Goal: Task Accomplishment & Management: Use online tool/utility

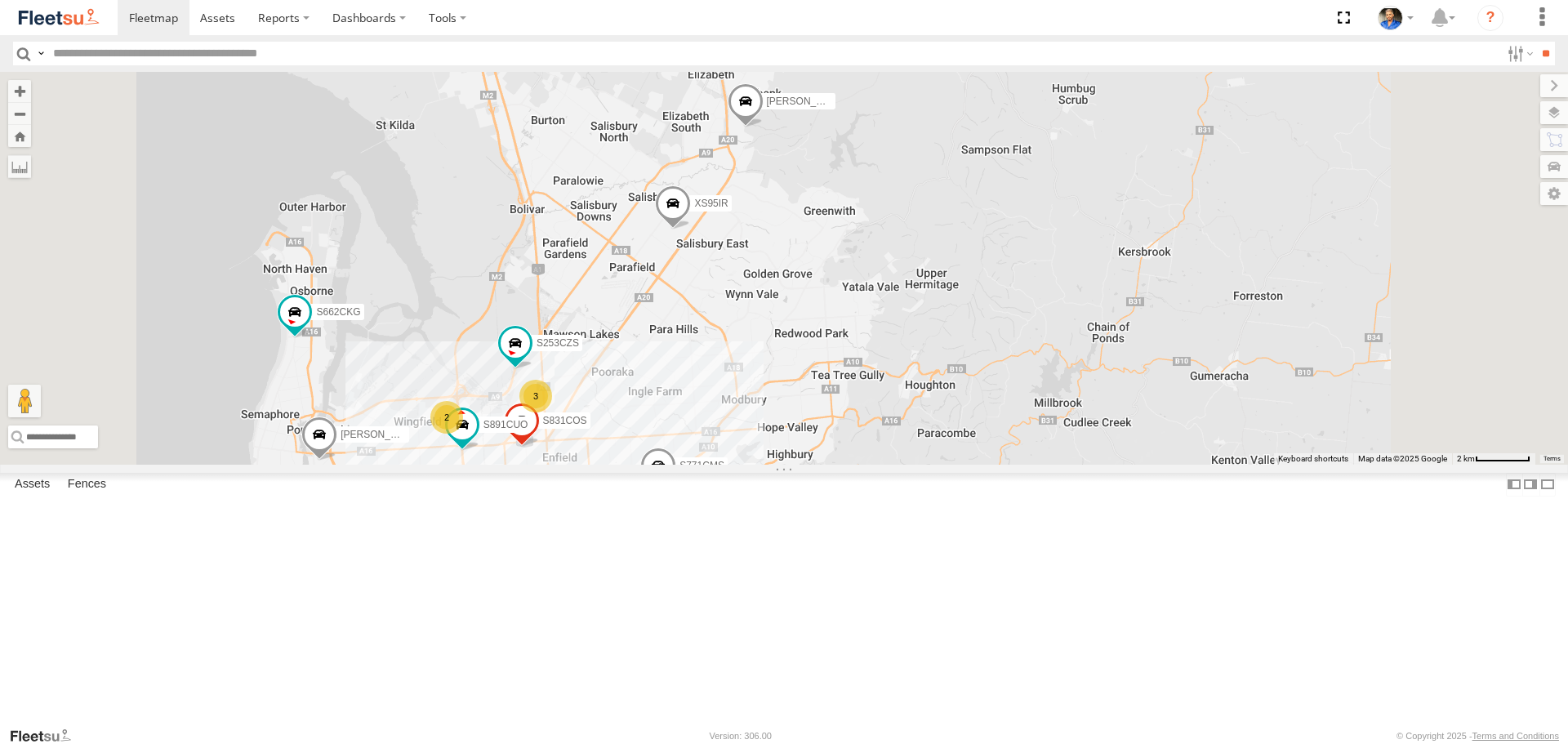
drag, startPoint x: 926, startPoint y: 380, endPoint x: 891, endPoint y: 543, distance: 166.7
click at [892, 463] on div "XS46GX S596CRY DD067S MERC XS45IQ S473DCF S662CKG S771CMS XS95IR XS29IK Gian De…" at bounding box center [784, 267] width 1568 height 392
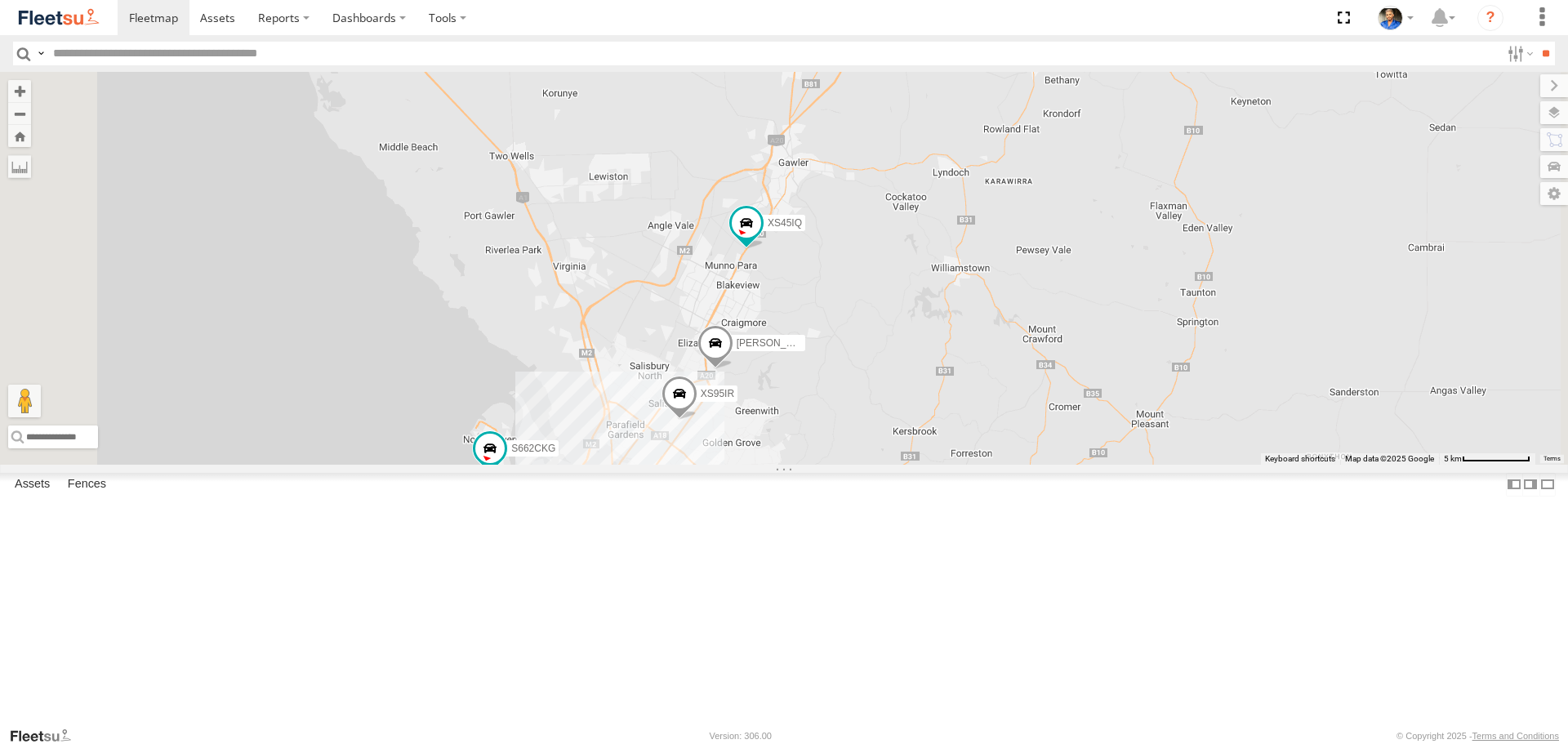
drag, startPoint x: 1059, startPoint y: 469, endPoint x: 1082, endPoint y: 414, distance: 59.6
click at [1082, 414] on div "XS46GX S596CRY DD067S MERC XS45IQ S473DCF S662CKG S771CMS XS95IR XS29IK Gian De…" at bounding box center [784, 267] width 1568 height 392
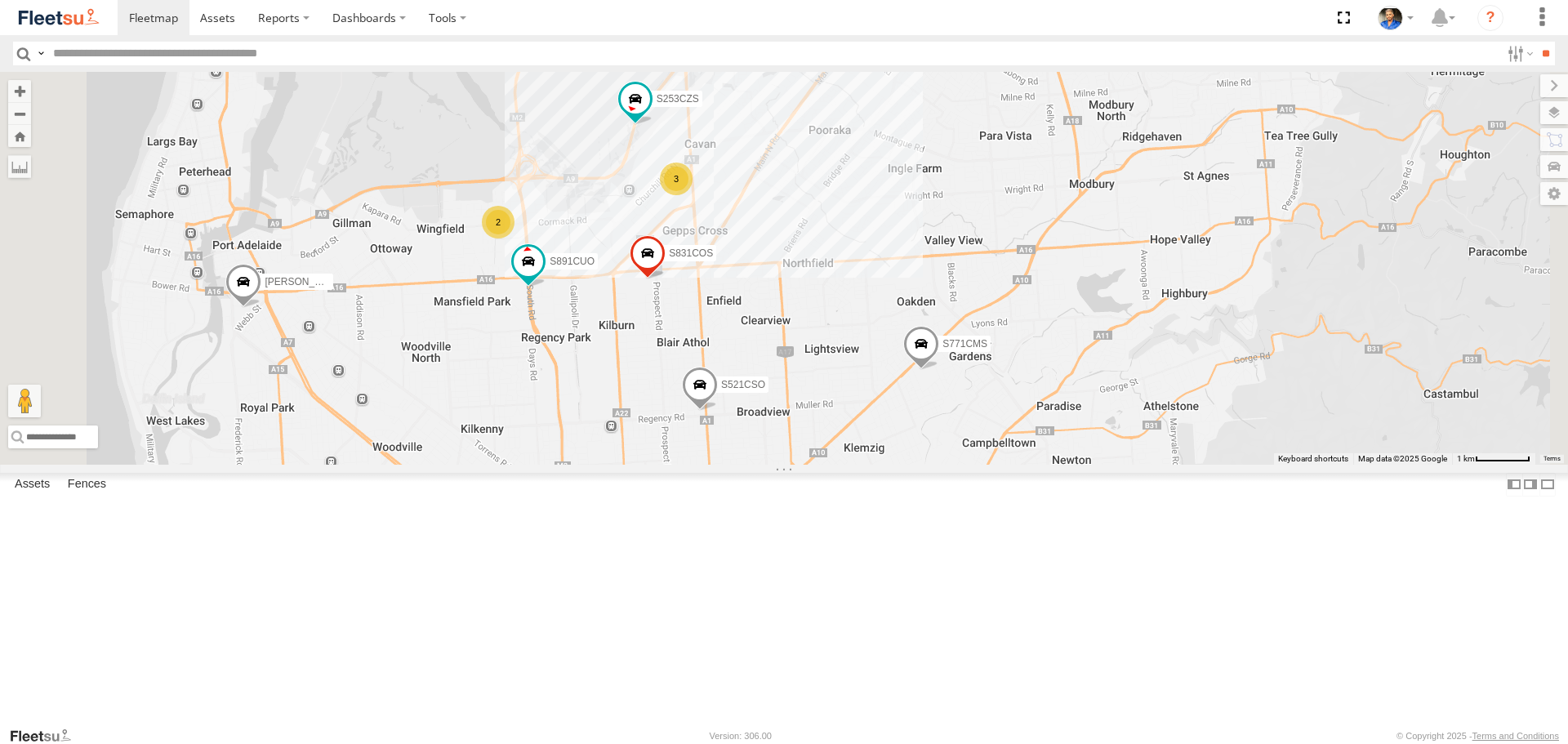
click at [693, 196] on div "3" at bounding box center [676, 178] width 32 height 32
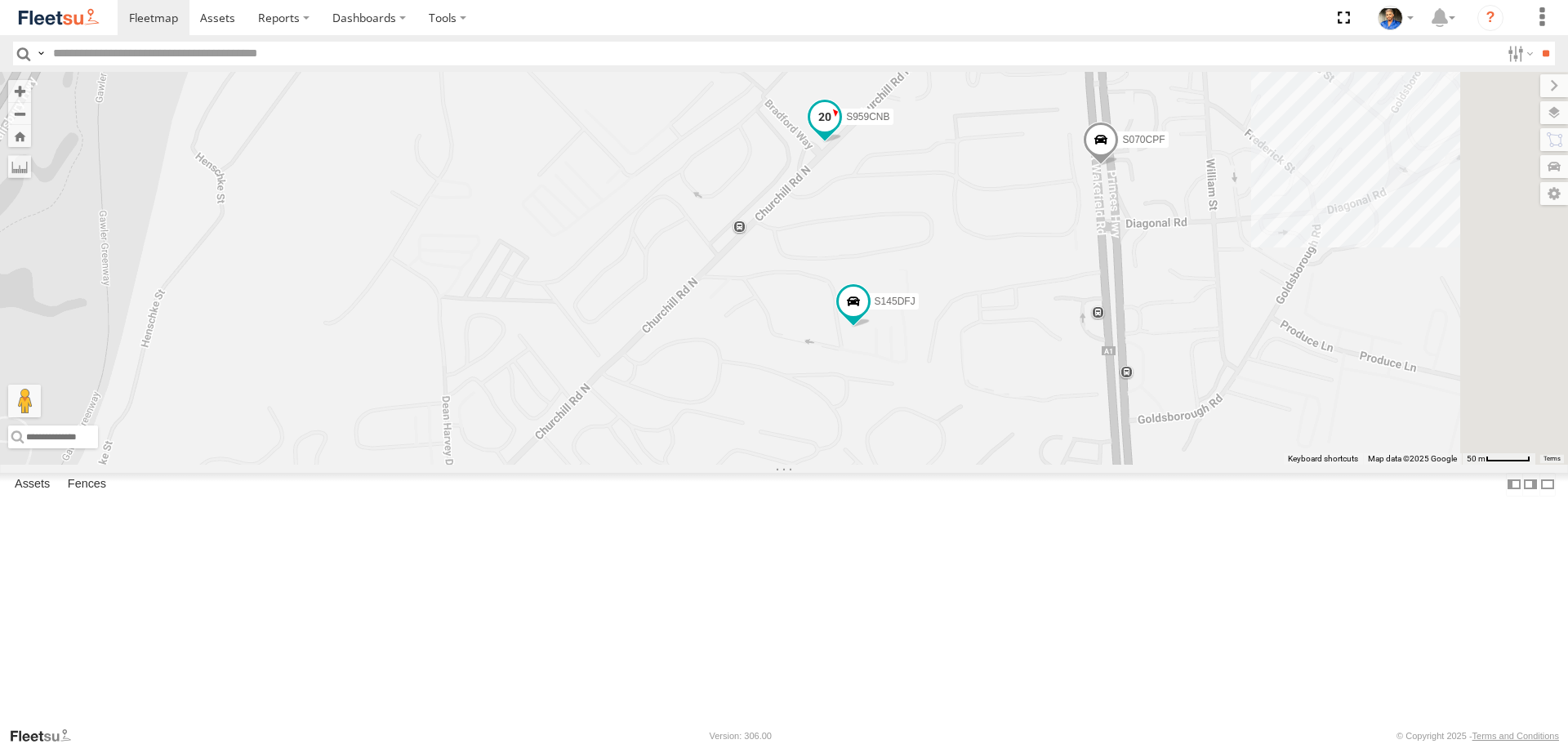
click at [839, 131] on span at bounding box center [825, 116] width 29 height 29
click at [813, 124] on label at bounding box center [796, 118] width 32 height 12
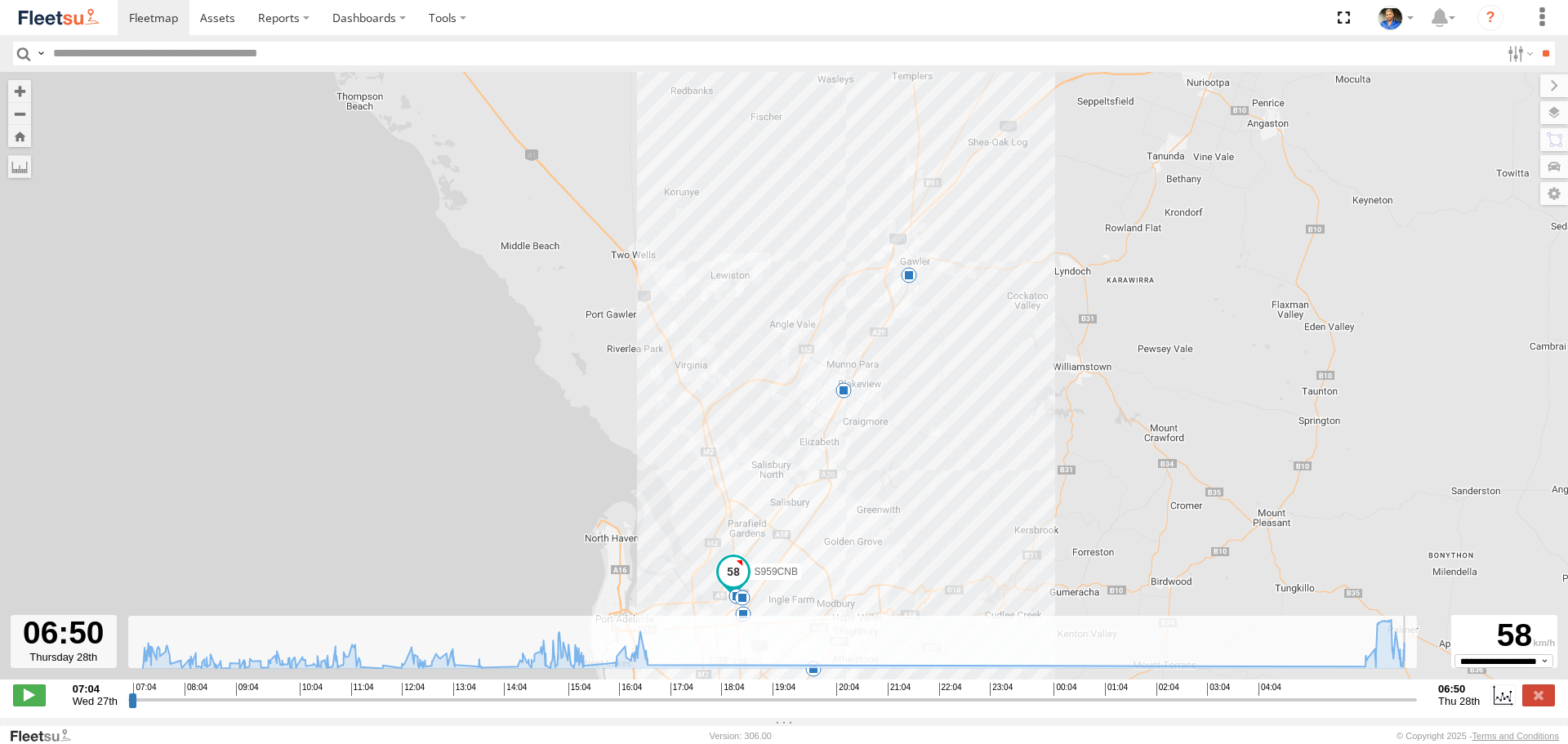
drag, startPoint x: 131, startPoint y: 710, endPoint x: 1241, endPoint y: 631, distance: 1112.8
type input "**********"
click at [1417, 691] on input "range" at bounding box center [773, 699] width 1289 height 16
drag, startPoint x: 778, startPoint y: 513, endPoint x: 623, endPoint y: 315, distance: 251.5
click at [824, 431] on div "S959CNB 12:54 Wed 13:03 Wed 13:33 Wed 15:29 Wed 16:17 Wed 16:38 Wed 7 5 11:16 W…" at bounding box center [784, 383] width 1568 height 625
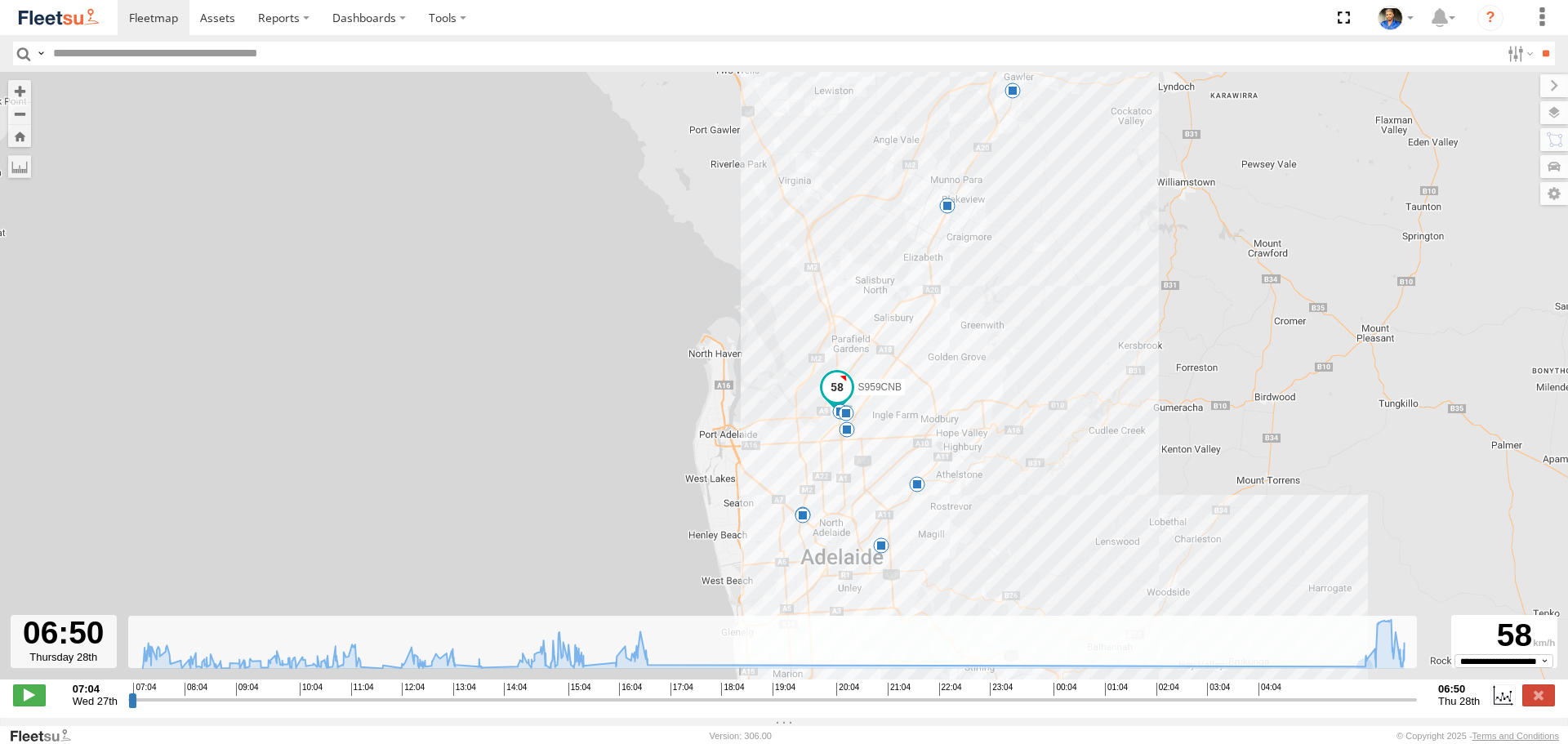
click at [59, 18] on img at bounding box center [59, 18] width 85 height 22
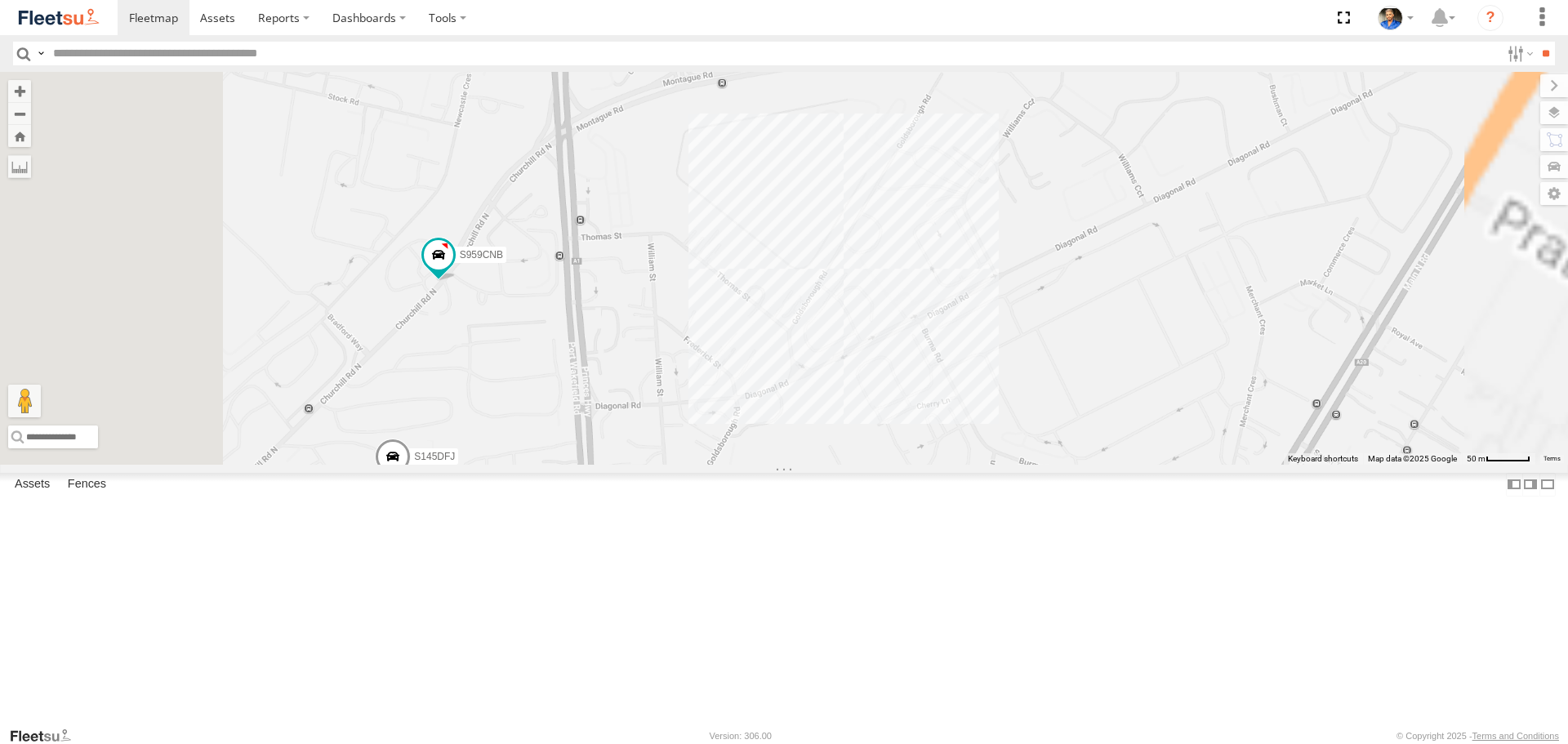
drag, startPoint x: 809, startPoint y: 240, endPoint x: 889, endPoint y: 392, distance: 171.8
click at [889, 392] on div "XS46GX S831COS S596CRY S597CRY DD067S MERC S521CSO S070CPF XS45IQ S473DCF S662C…" at bounding box center [784, 267] width 1568 height 392
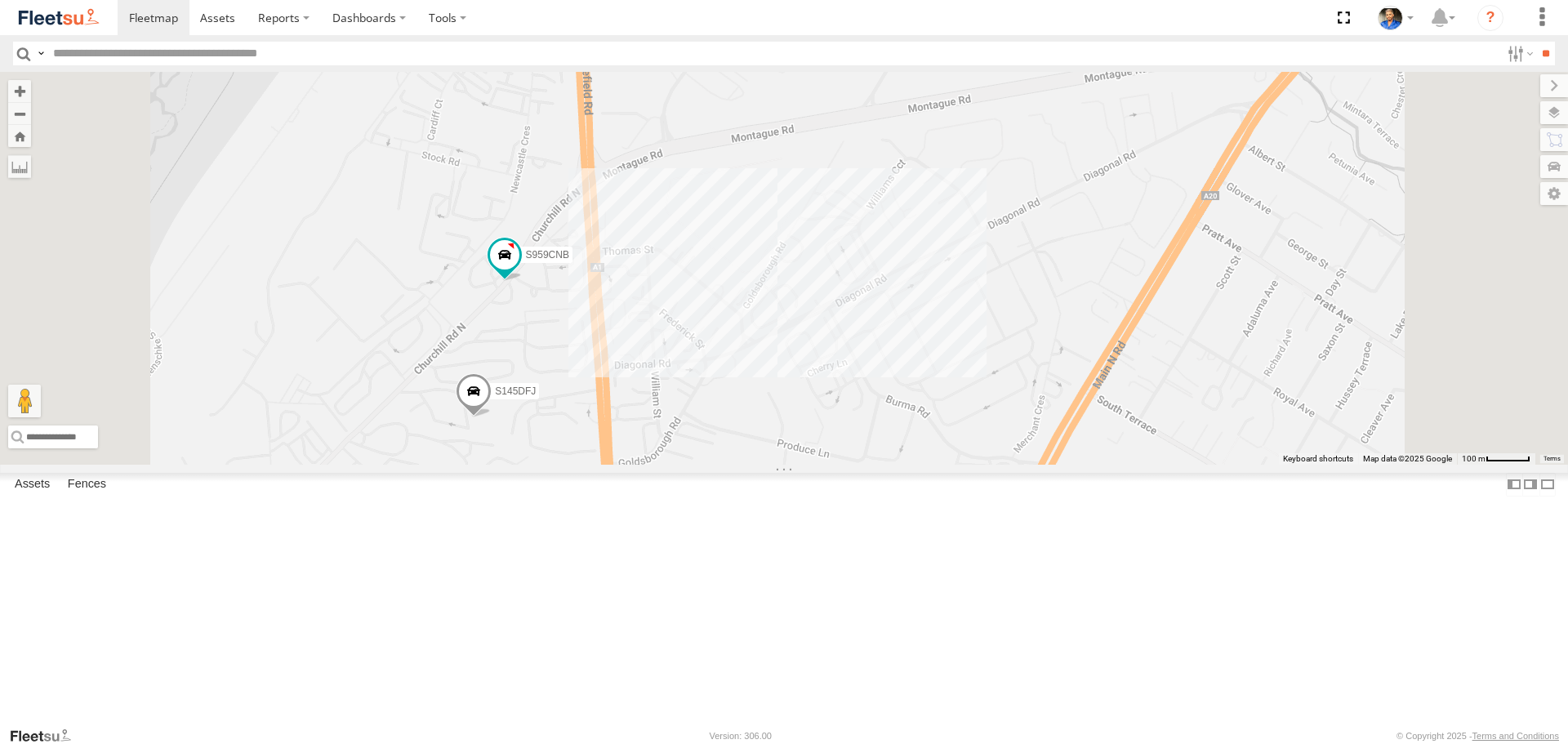
click at [76, 20] on img at bounding box center [59, 18] width 85 height 22
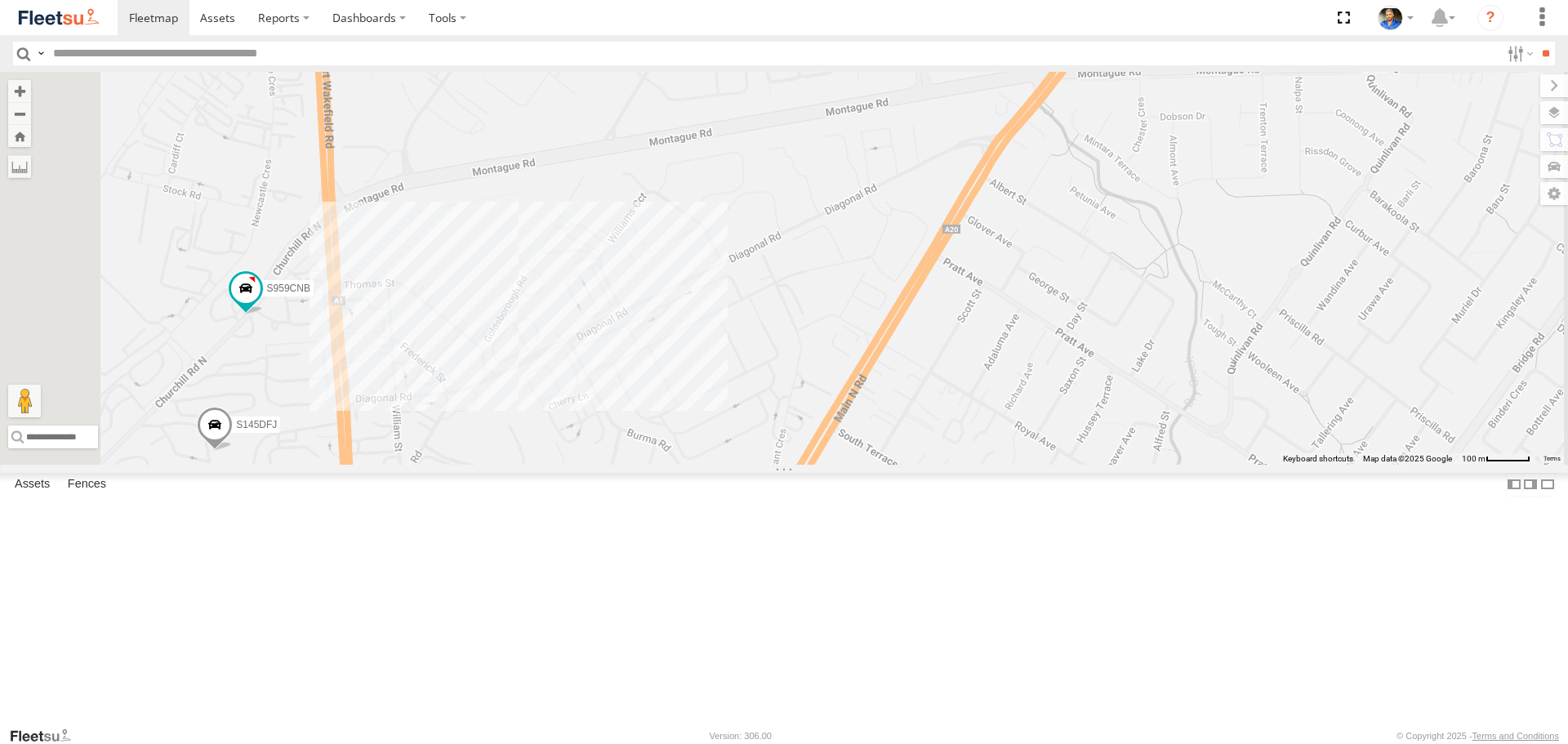
drag, startPoint x: 654, startPoint y: 403, endPoint x: 723, endPoint y: 372, distance: 75.6
click at [719, 376] on div "XS46GX S831COS S596CRY S597CRY DD067S MERC S521CSO S070CPF XS45IQ S473DCF S662C…" at bounding box center [784, 267] width 1568 height 392
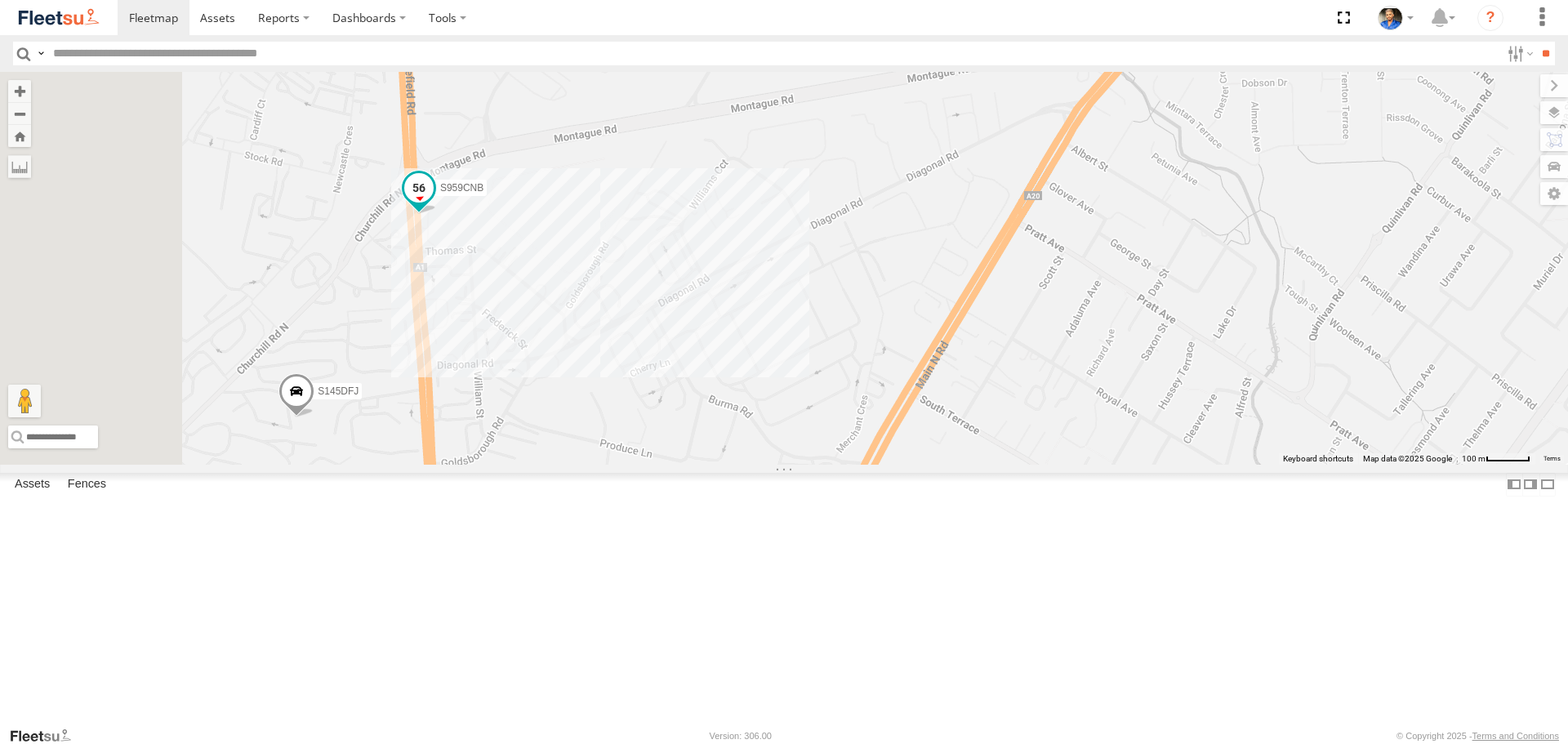
click at [433, 203] on span at bounding box center [419, 189] width 29 height 29
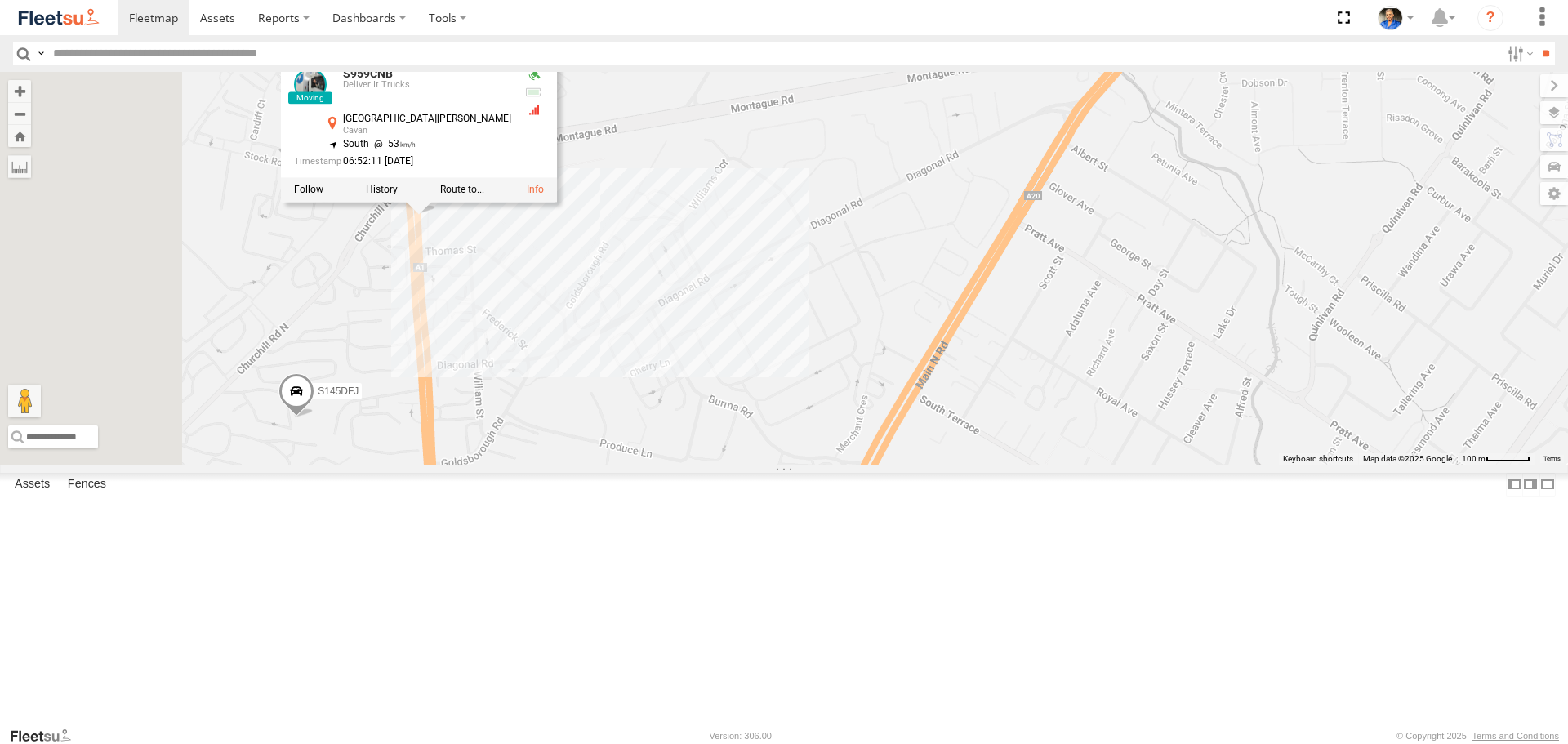
click at [747, 384] on div "XS46GX S831COS S596CRY S597CRY DD067S MERC S521CSO S070CPF XS45IQ S473DCF S662C…" at bounding box center [784, 267] width 1568 height 392
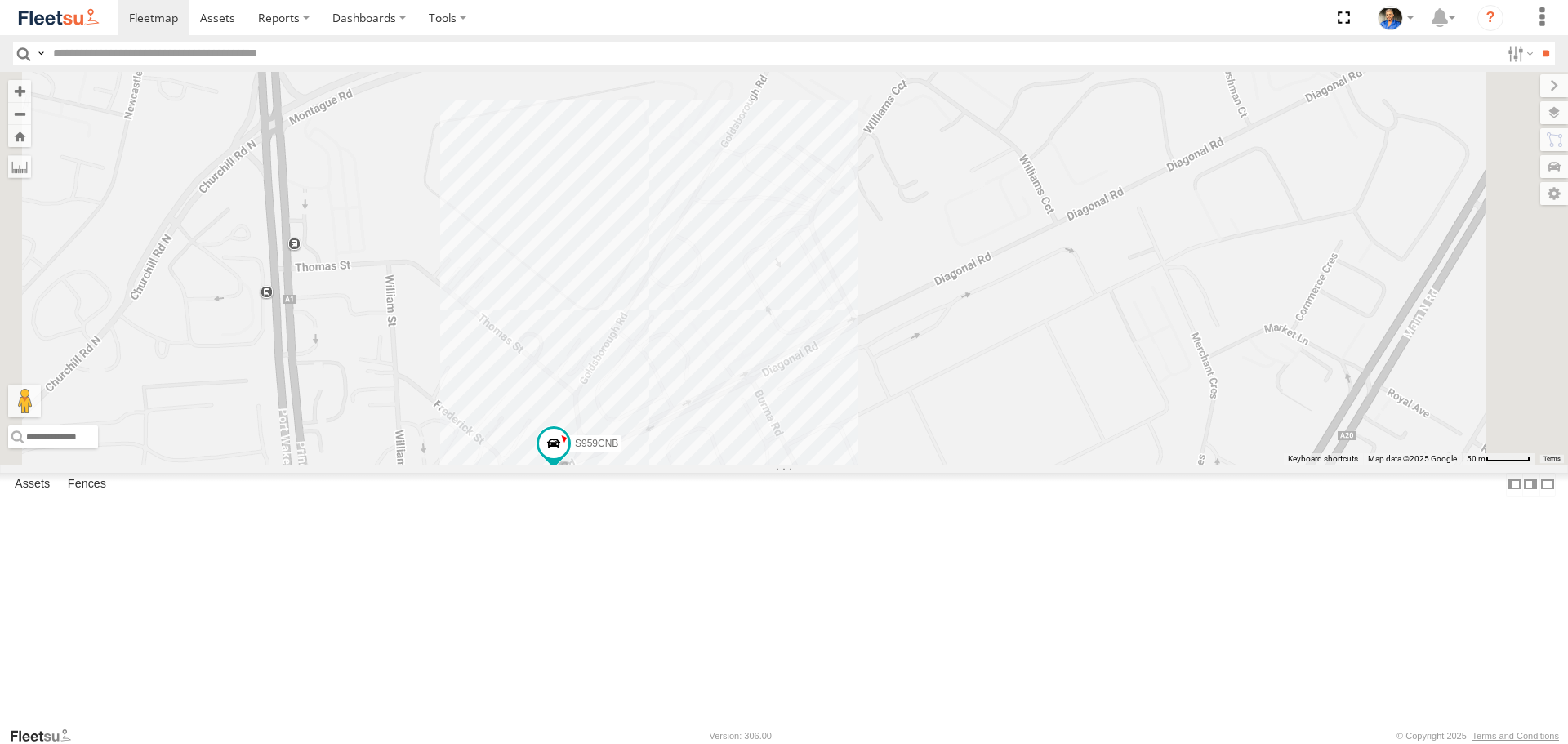
drag, startPoint x: 1032, startPoint y: 384, endPoint x: 978, endPoint y: 360, distance: 59.1
click at [993, 365] on div "XS46GX S831COS S596CRY S597CRY DD067S MERC S521CSO S070CPF XS45IQ S473DCF S662C…" at bounding box center [784, 267] width 1568 height 392
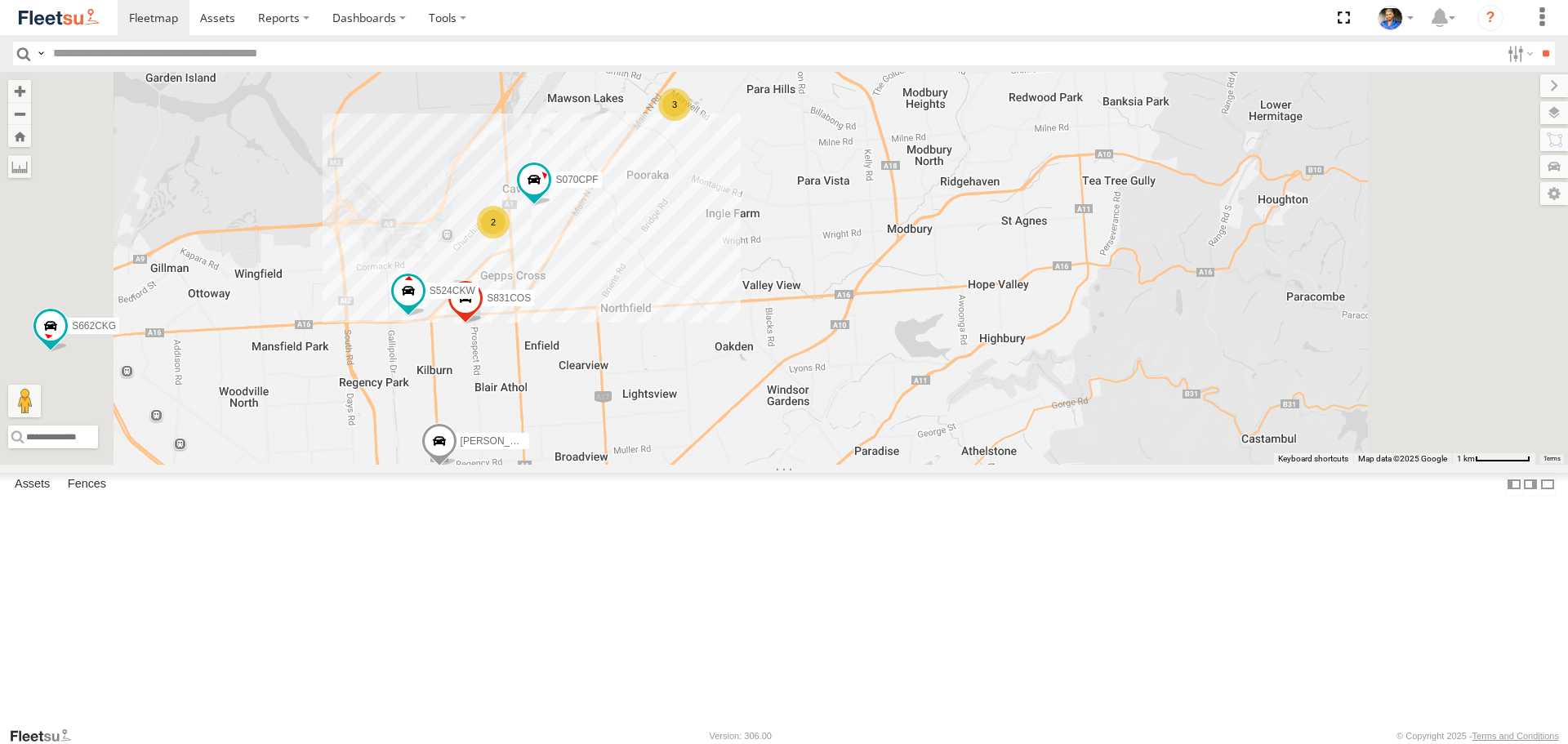
drag, startPoint x: 999, startPoint y: 390, endPoint x: 948, endPoint y: 312, distance: 93.2
click at [990, 377] on div "S343CTS XS46GX S831COS S596CRY S959CNB S521CSO S473DCF S662CKG S524CKW Gian Del…" at bounding box center [784, 267] width 1568 height 392
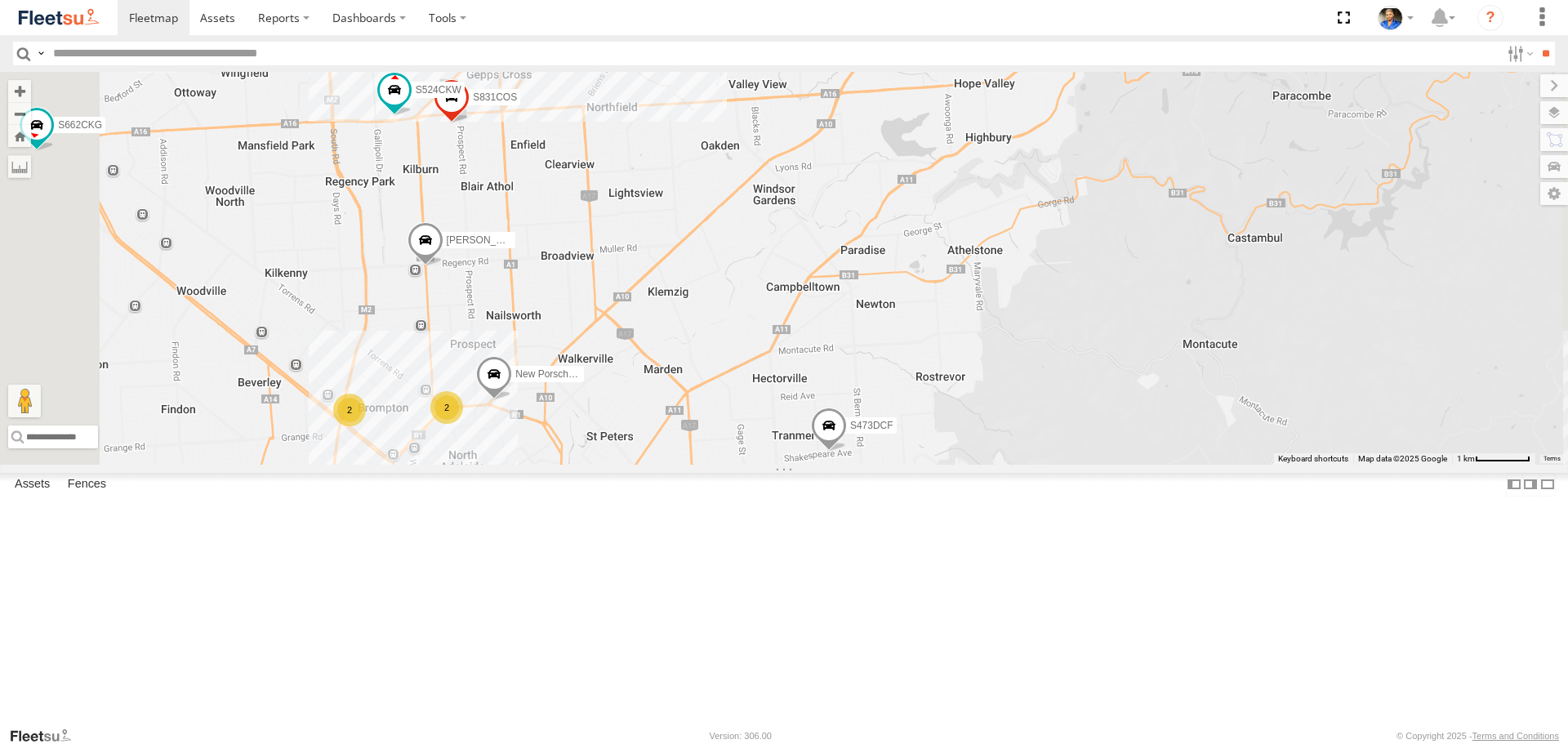
drag, startPoint x: 878, startPoint y: 497, endPoint x: 975, endPoint y: 457, distance: 104.9
click at [975, 457] on div "S343CTS XS46GX S831COS S596CRY S959CNB S521CSO S473DCF S662CKG S524CKW Gian Del…" at bounding box center [784, 267] width 1568 height 392
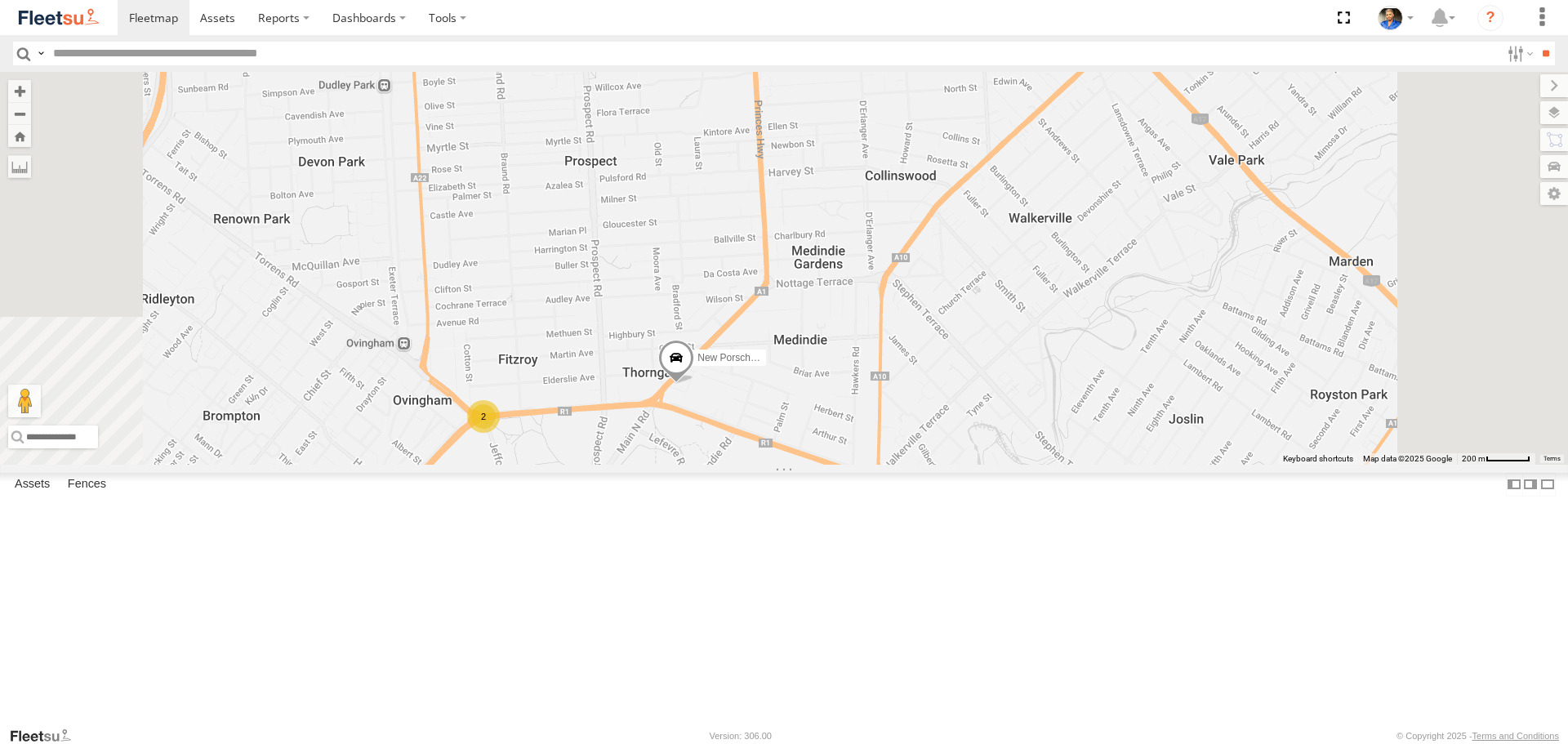
click at [694, 383] on span at bounding box center [676, 361] width 36 height 44
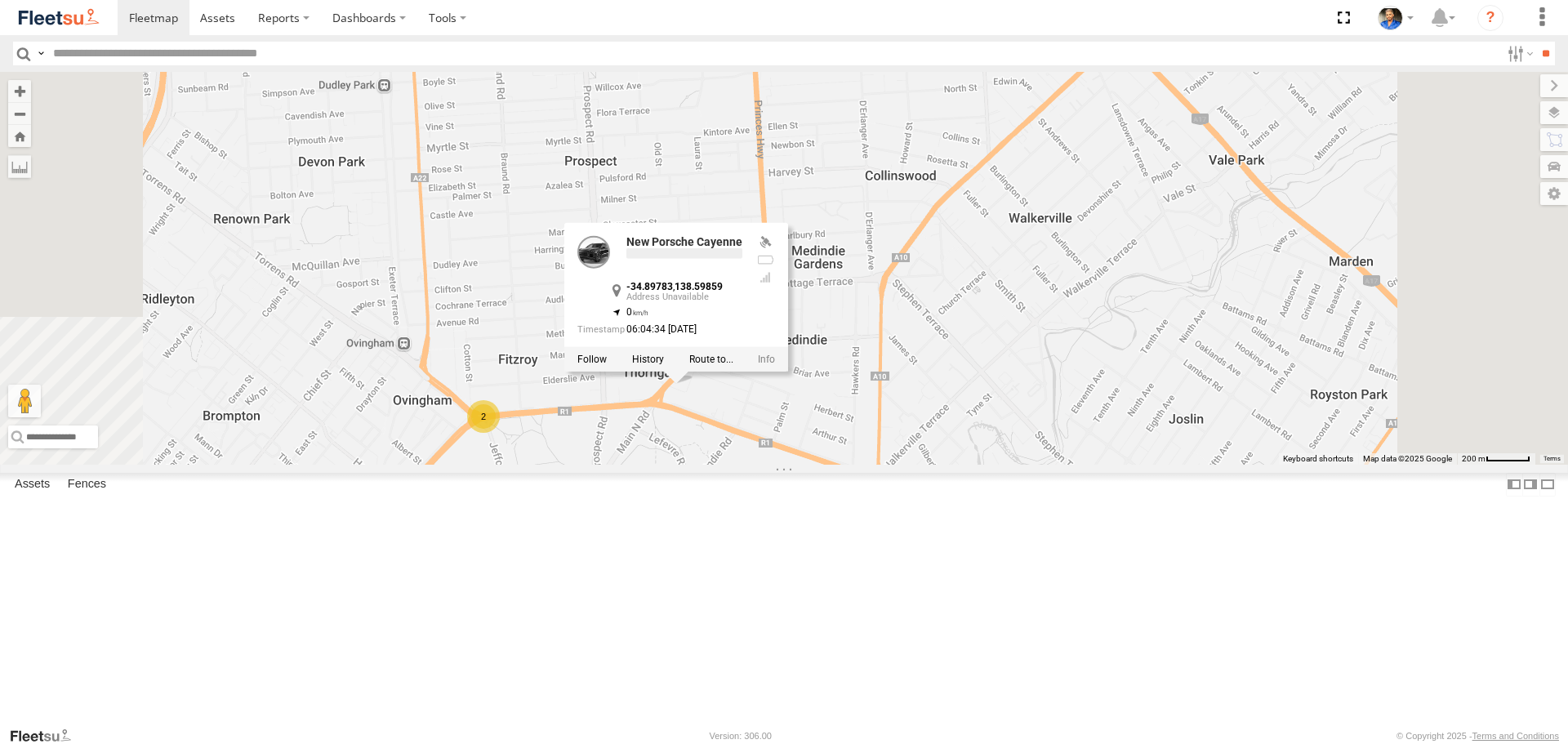
click at [742, 344] on div "New Porsche Cayenne -34.89783 , 138.59859 0 06:04:34 28/08/2025" at bounding box center [659, 289] width 165 height 108
click at [664, 365] on label at bounding box center [648, 360] width 32 height 12
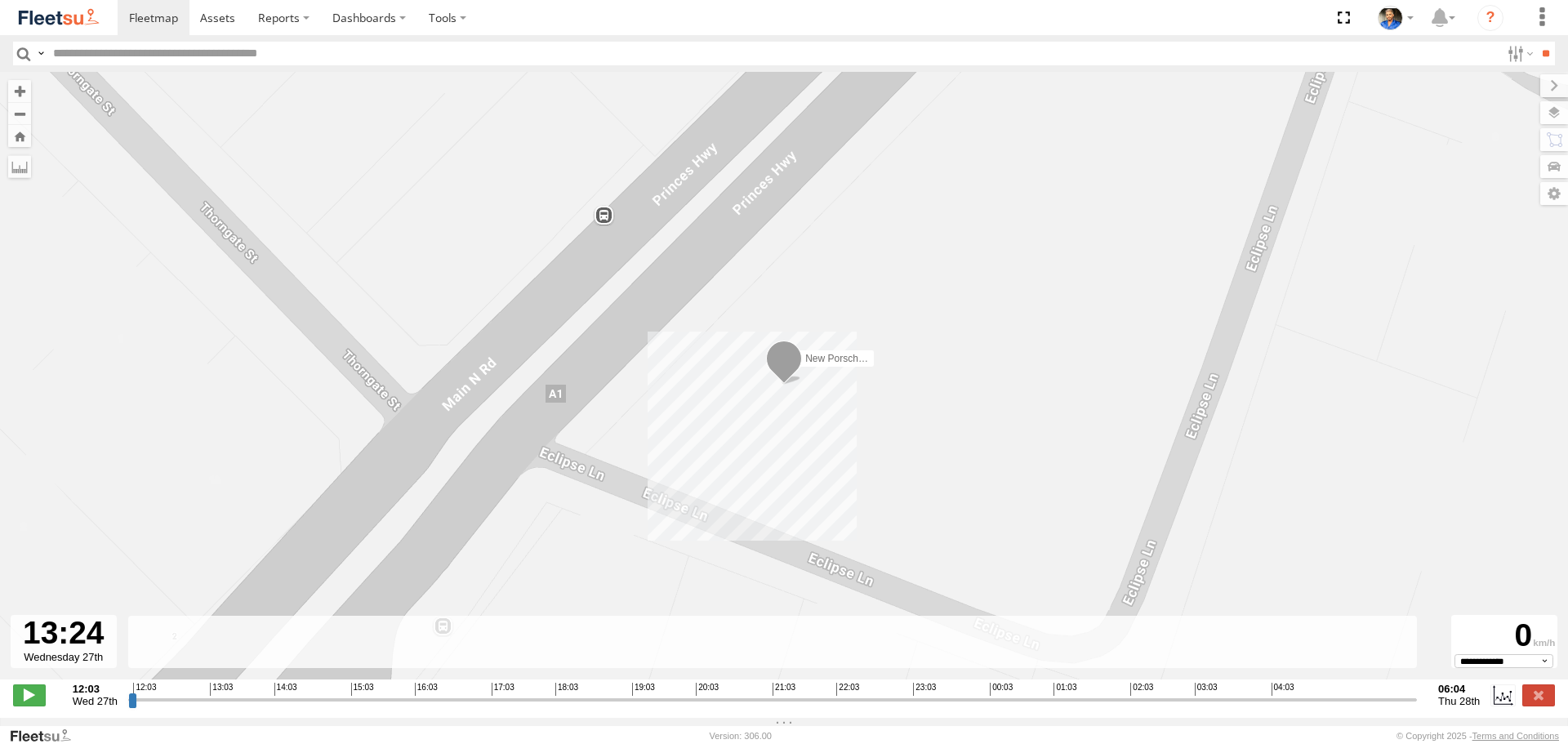
type input "**********"
drag, startPoint x: 142, startPoint y: 708, endPoint x: 239, endPoint y: 446, distance: 279.4
click at [128, 691] on input "range" at bounding box center [773, 699] width 1289 height 16
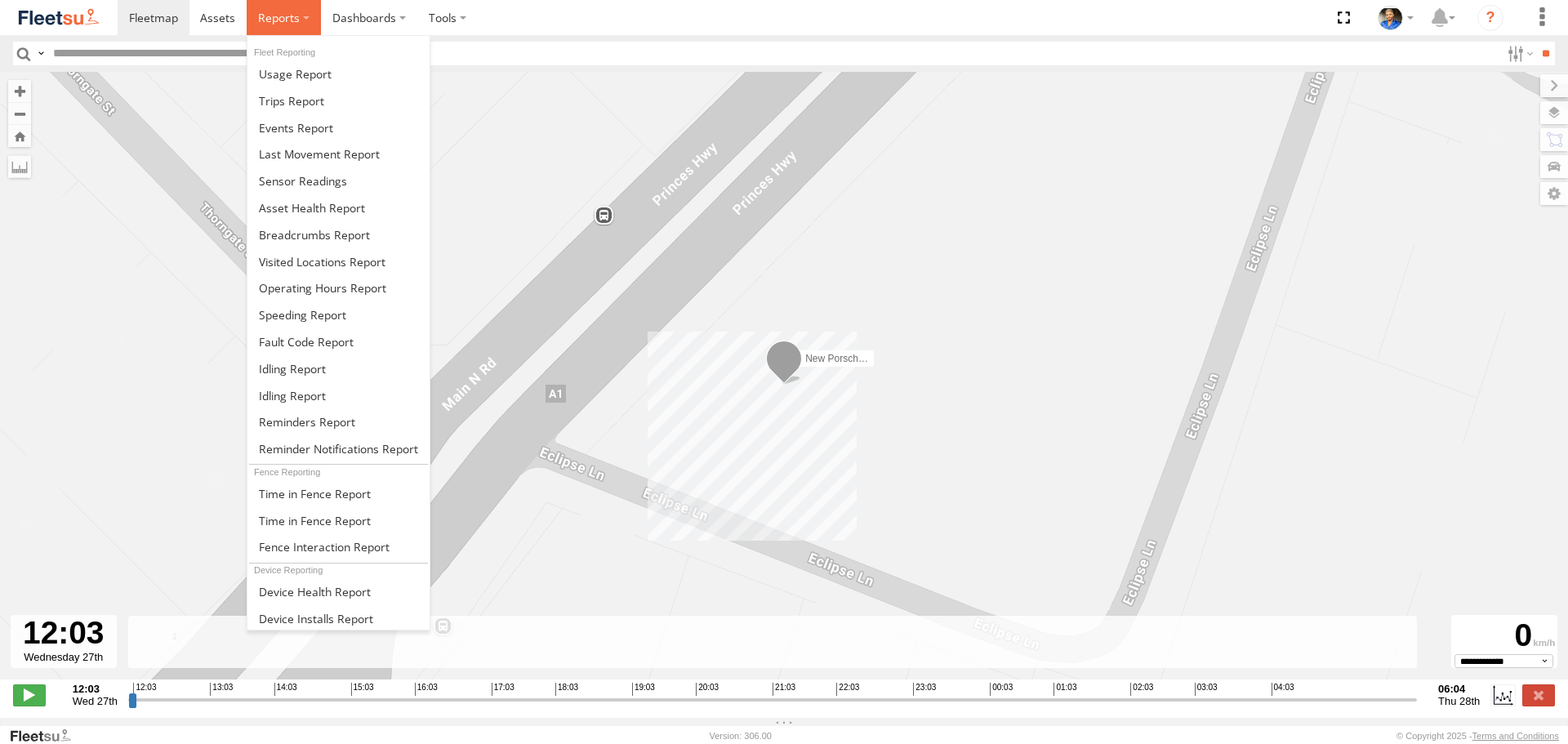
click at [282, 13] on span at bounding box center [279, 18] width 42 height 16
click at [309, 235] on span at bounding box center [315, 235] width 112 height 16
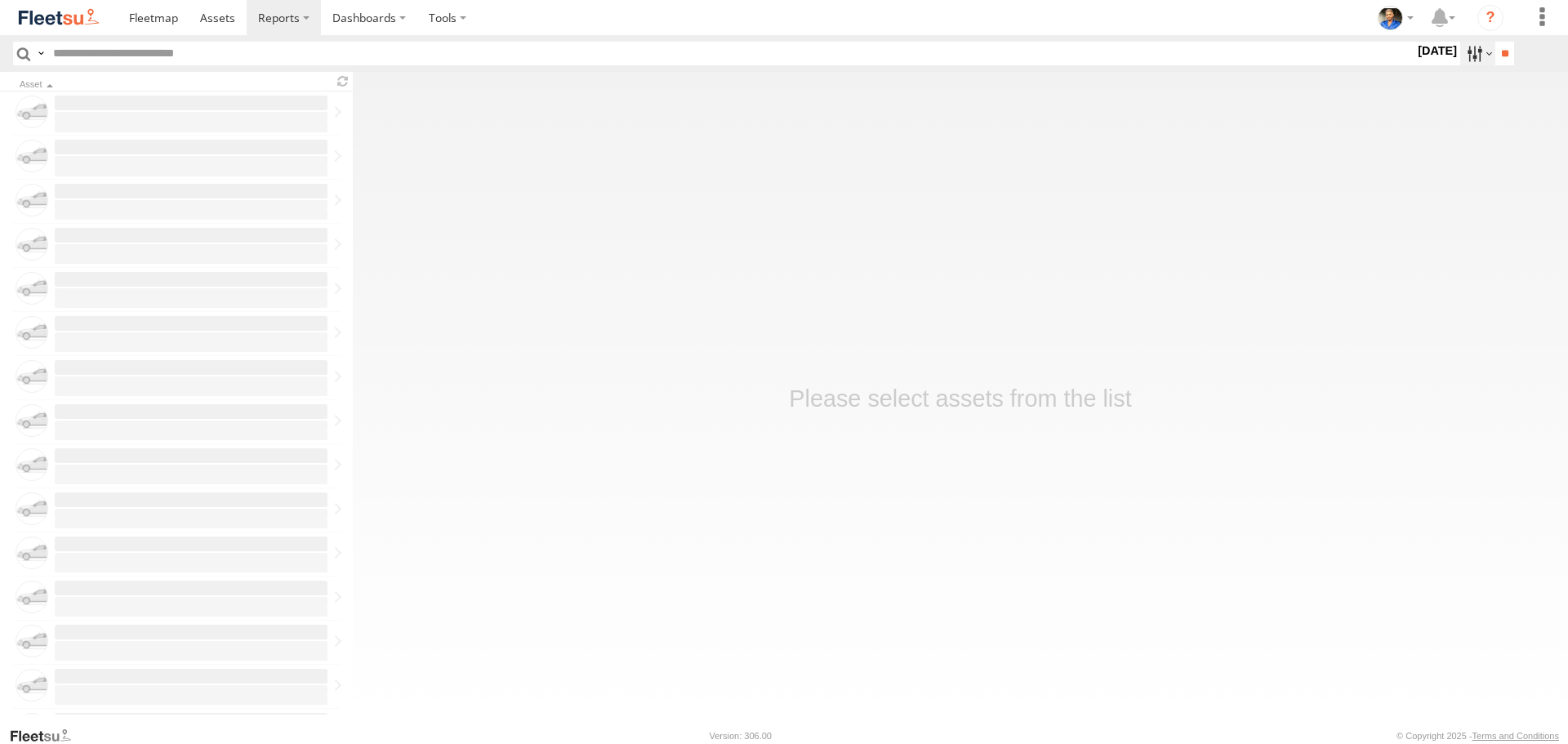
click at [1460, 52] on label at bounding box center [1478, 54] width 35 height 23
click at [0, 0] on label at bounding box center [0, 0] width 0 height 0
click at [1498, 58] on input "**" at bounding box center [1504, 54] width 19 height 23
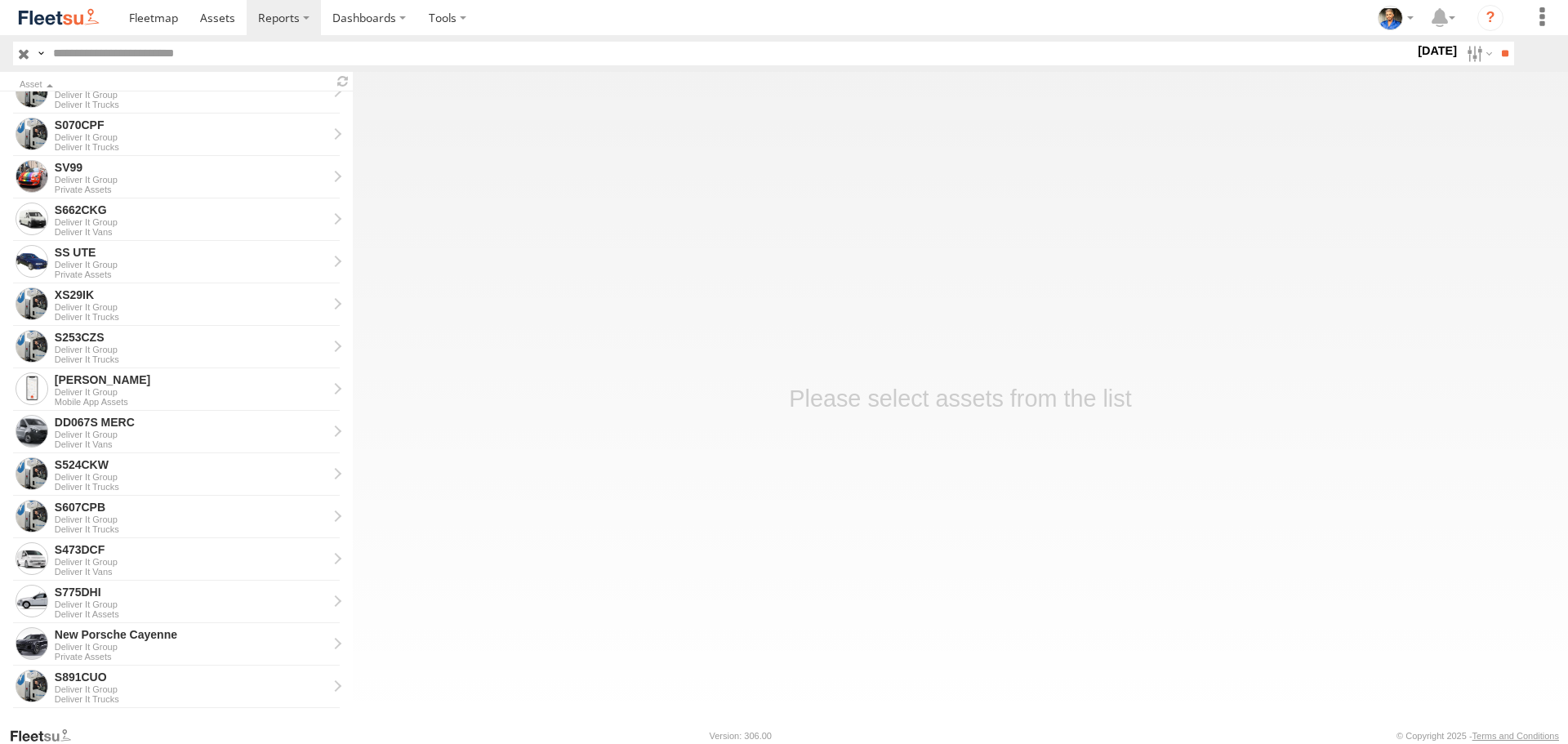
scroll to position [1721, 0]
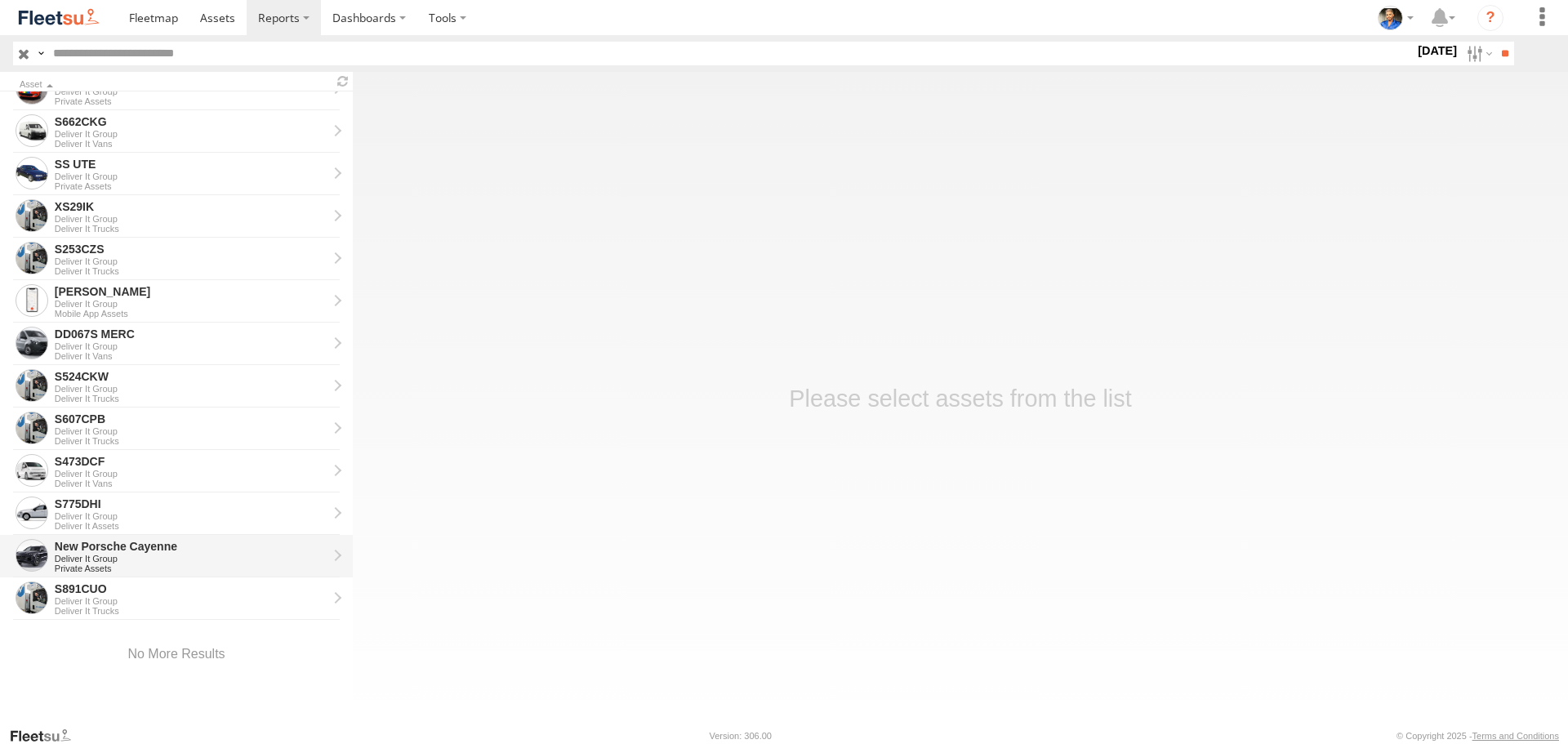
click at [143, 556] on div "Deliver It Group" at bounding box center [191, 558] width 273 height 10
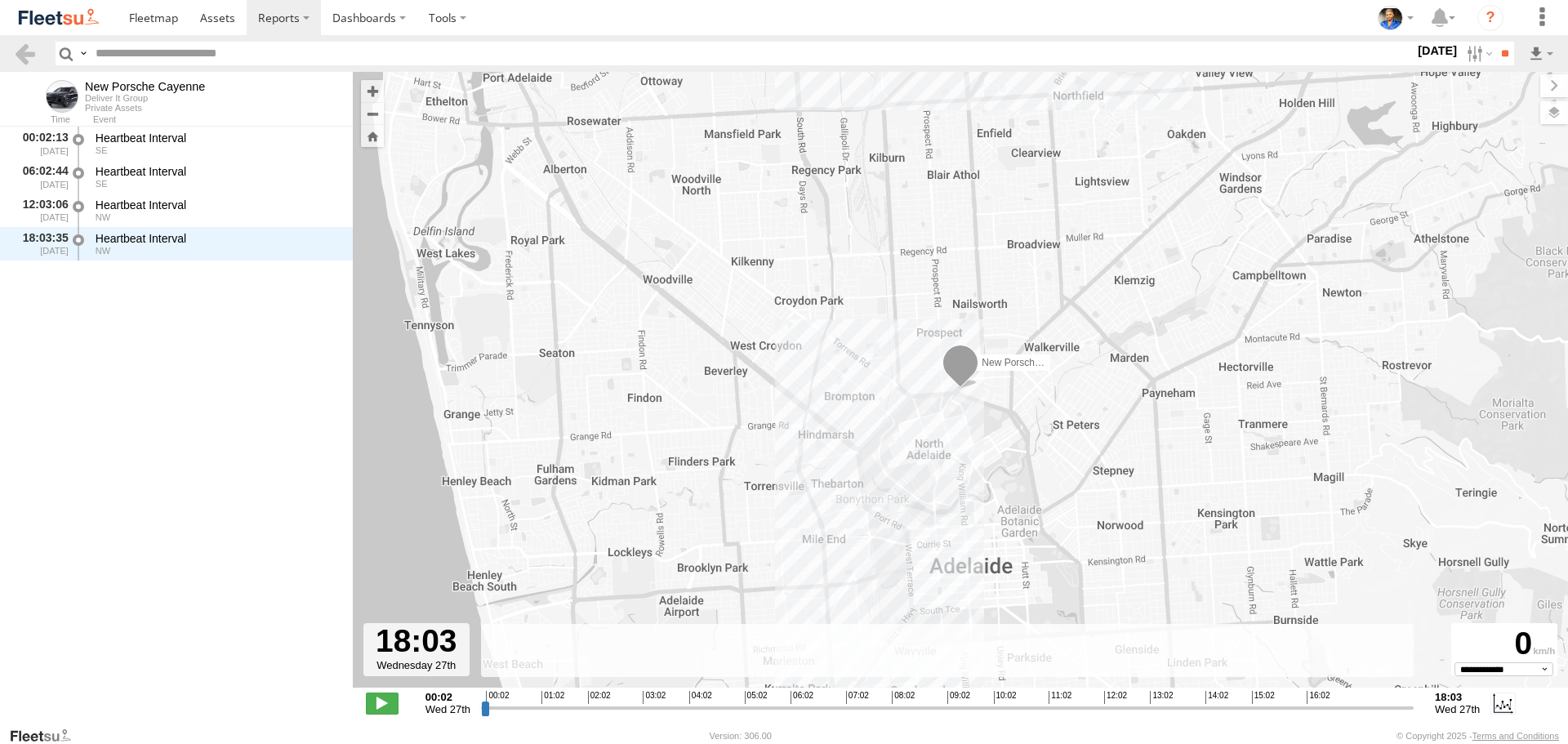
drag, startPoint x: 485, startPoint y: 705, endPoint x: 1567, endPoint y: 754, distance: 1083.1
type input "**********"
click at [1413, 715] on input "range" at bounding box center [948, 708] width 933 height 16
